Goal: Task Accomplishment & Management: Use online tool/utility

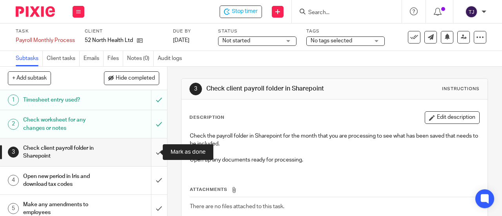
click at [148, 155] on input "submit" at bounding box center [83, 152] width 167 height 28
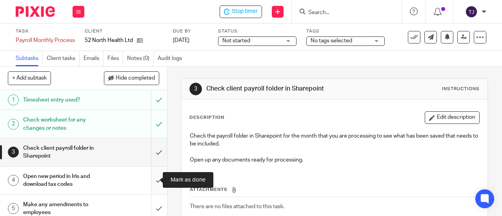
drag, startPoint x: 151, startPoint y: 181, endPoint x: 145, endPoint y: 192, distance: 12.3
click at [149, 184] on input "submit" at bounding box center [83, 181] width 167 height 28
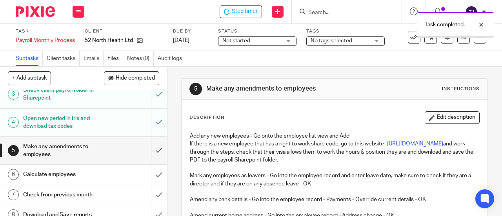
scroll to position [78, 0]
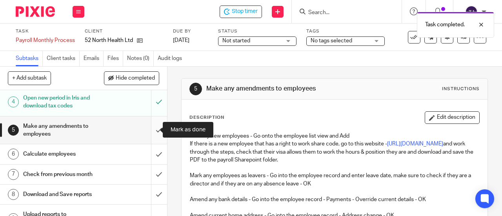
drag, startPoint x: 152, startPoint y: 129, endPoint x: 151, endPoint y: 134, distance: 4.7
click at [152, 129] on input "submit" at bounding box center [83, 130] width 167 height 28
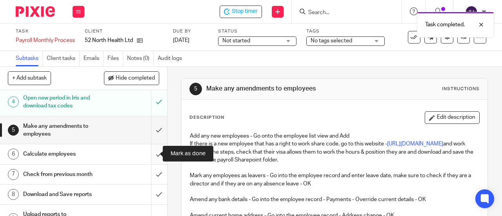
click at [149, 155] on input "submit" at bounding box center [83, 154] width 167 height 20
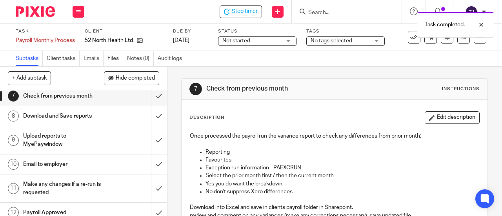
scroll to position [118, 0]
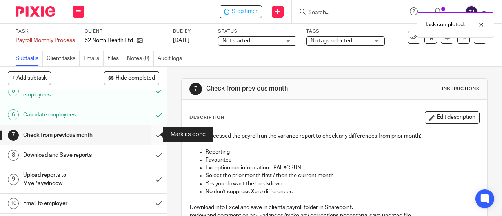
click at [152, 133] on input "submit" at bounding box center [83, 135] width 167 height 20
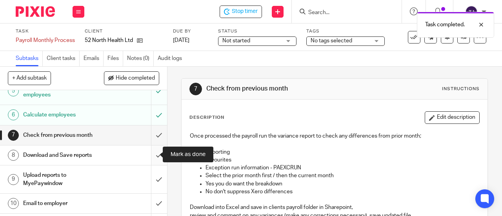
click at [150, 156] on input "submit" at bounding box center [83, 155] width 167 height 20
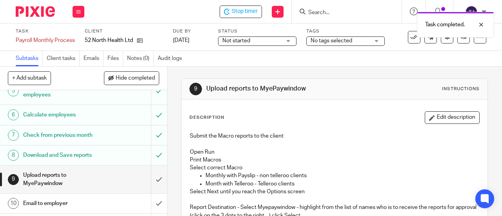
scroll to position [157, 0]
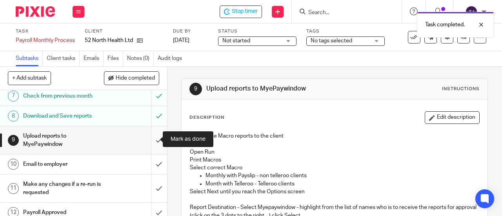
click at [151, 137] on input "submit" at bounding box center [83, 140] width 167 height 28
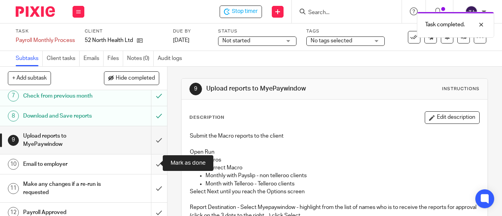
click at [151, 164] on input "submit" at bounding box center [83, 164] width 167 height 20
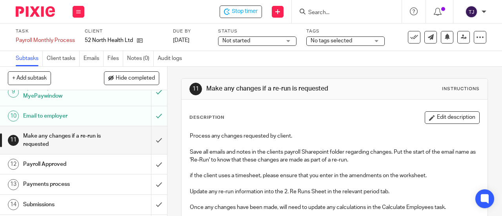
scroll to position [235, 0]
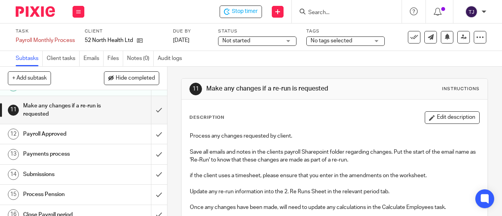
click at [260, 42] on span "Not started" at bounding box center [251, 41] width 59 height 8
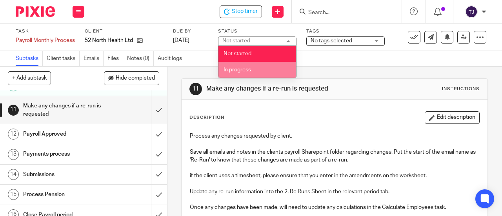
click at [259, 73] on li "In progress" at bounding box center [257, 70] width 78 height 16
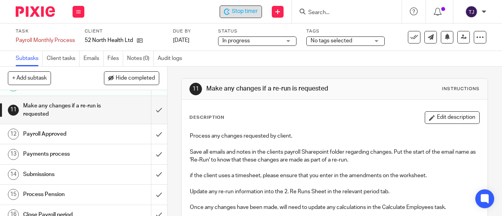
click at [249, 12] on span "Stop timer" at bounding box center [245, 11] width 26 height 8
click at [186, 11] on div "Start timer Send new email Create task Add client Get Support Contact via email…" at bounding box center [297, 11] width 410 height 23
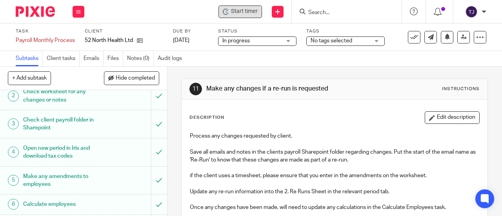
scroll to position [0, 0]
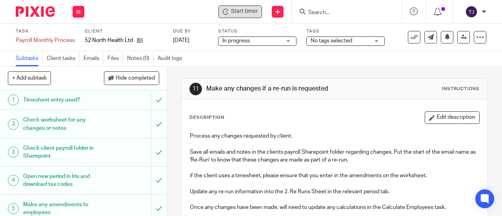
click at [328, 15] on input "Search" at bounding box center [342, 12] width 71 height 7
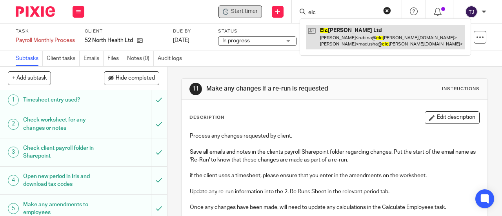
type input "elc"
click at [334, 29] on link at bounding box center [385, 37] width 159 height 24
